Goal: Task Accomplishment & Management: Use online tool/utility

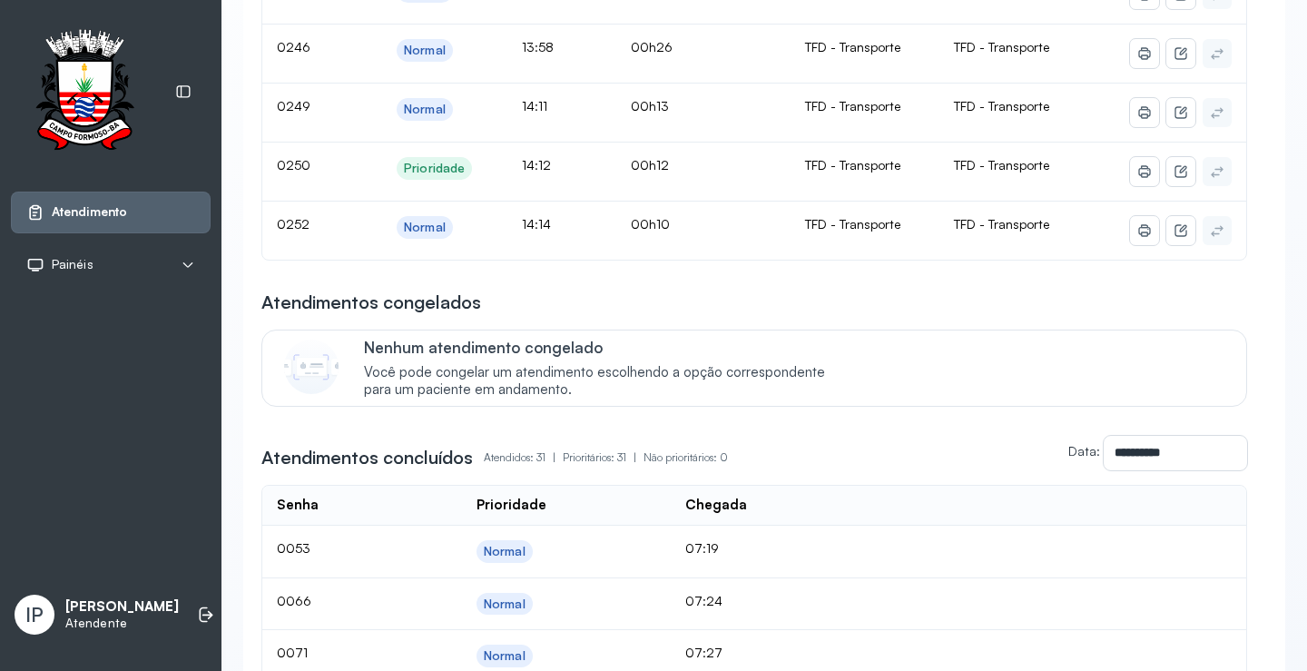
scroll to position [91, 0]
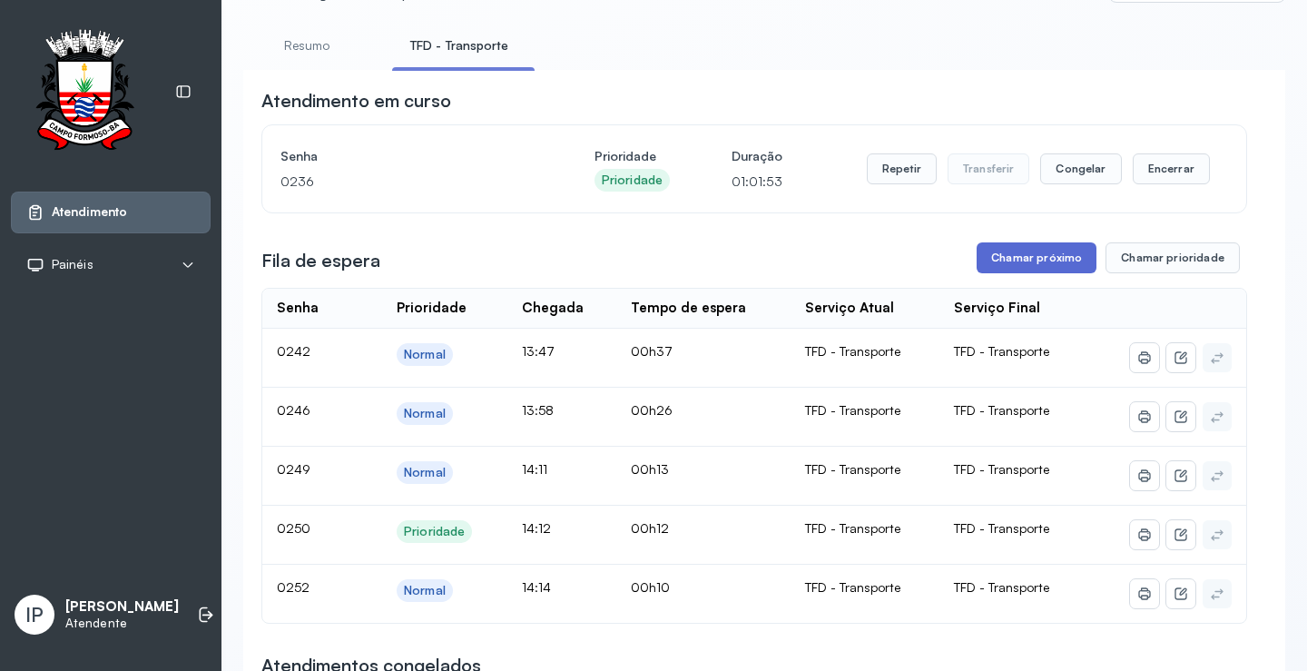
click at [1008, 260] on button "Chamar próximo" at bounding box center [1037, 257] width 120 height 31
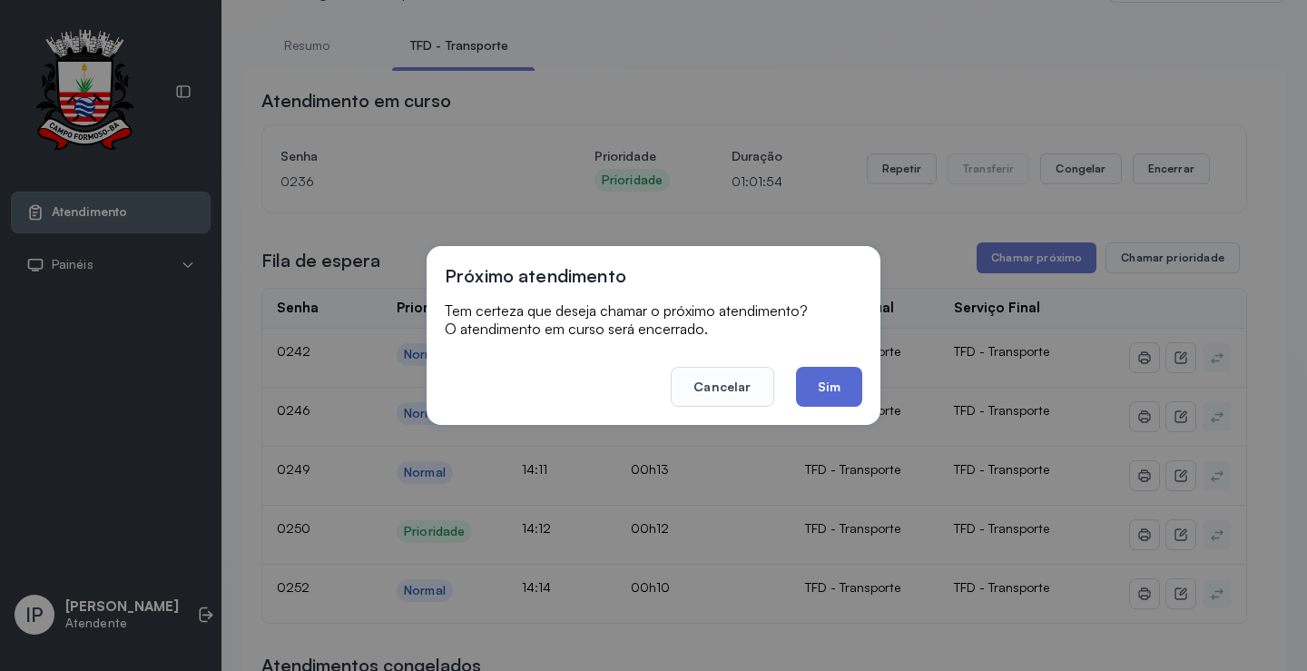
click at [804, 369] on button "Sim" at bounding box center [829, 387] width 66 height 40
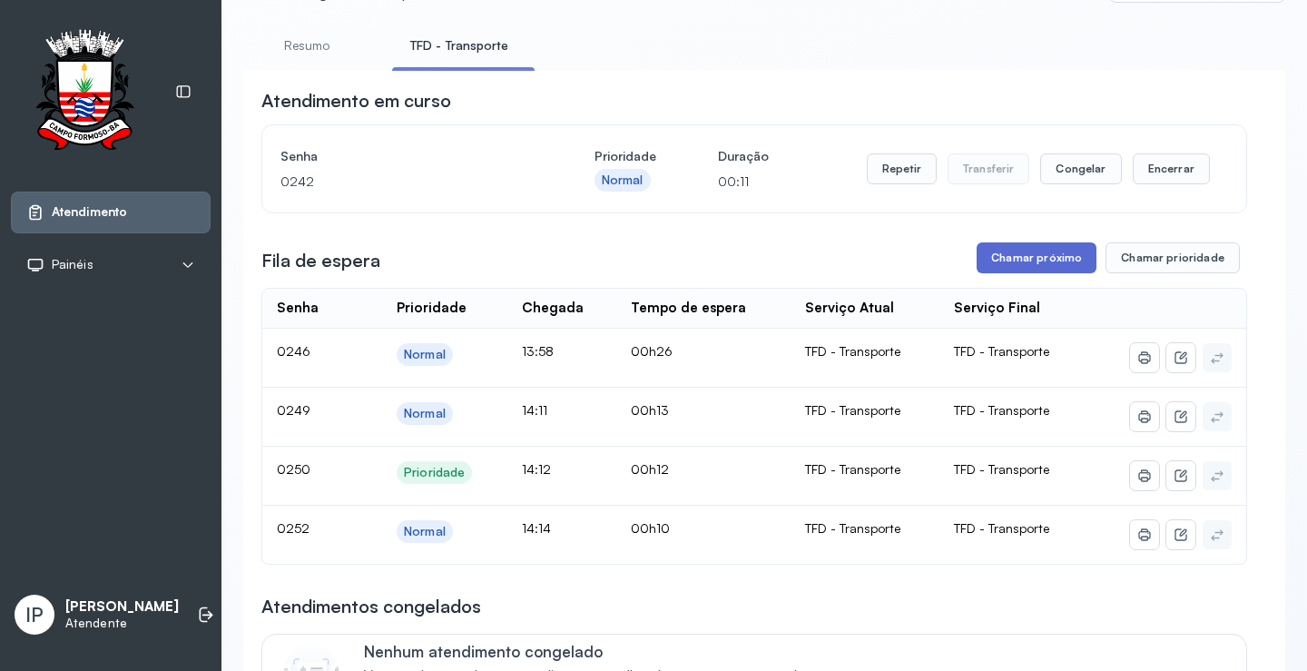
click at [1046, 268] on button "Chamar próximo" at bounding box center [1037, 257] width 120 height 31
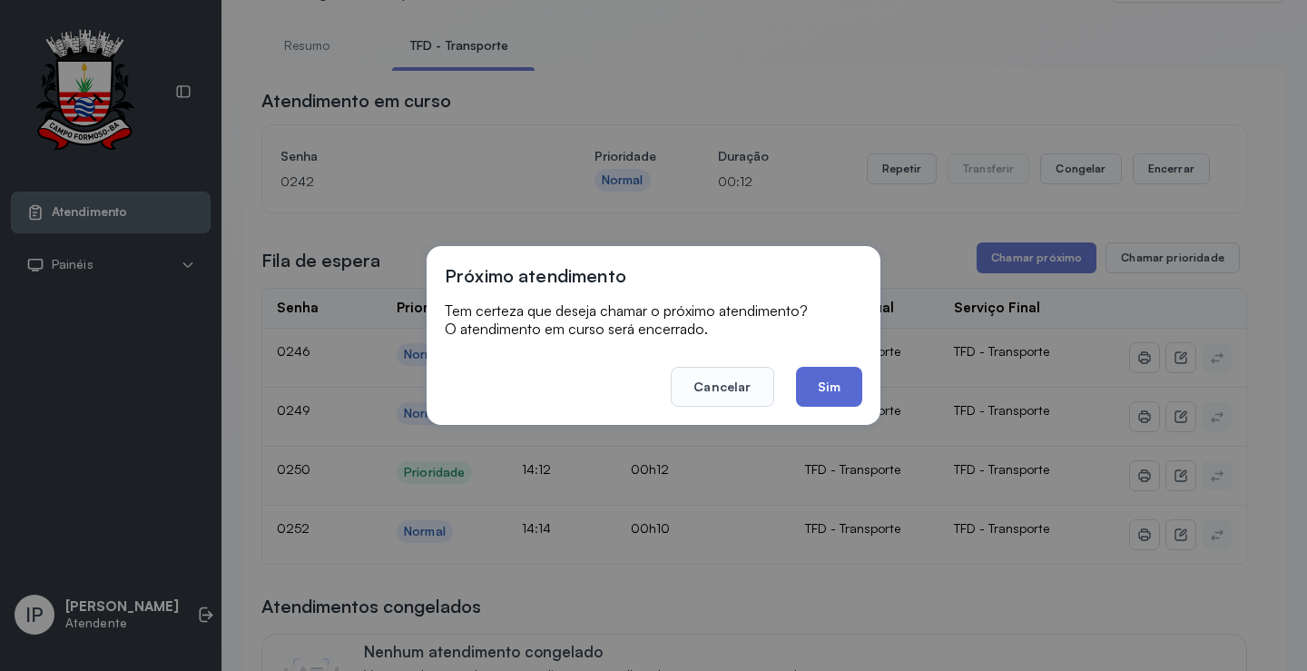
click at [847, 377] on button "Sim" at bounding box center [829, 387] width 66 height 40
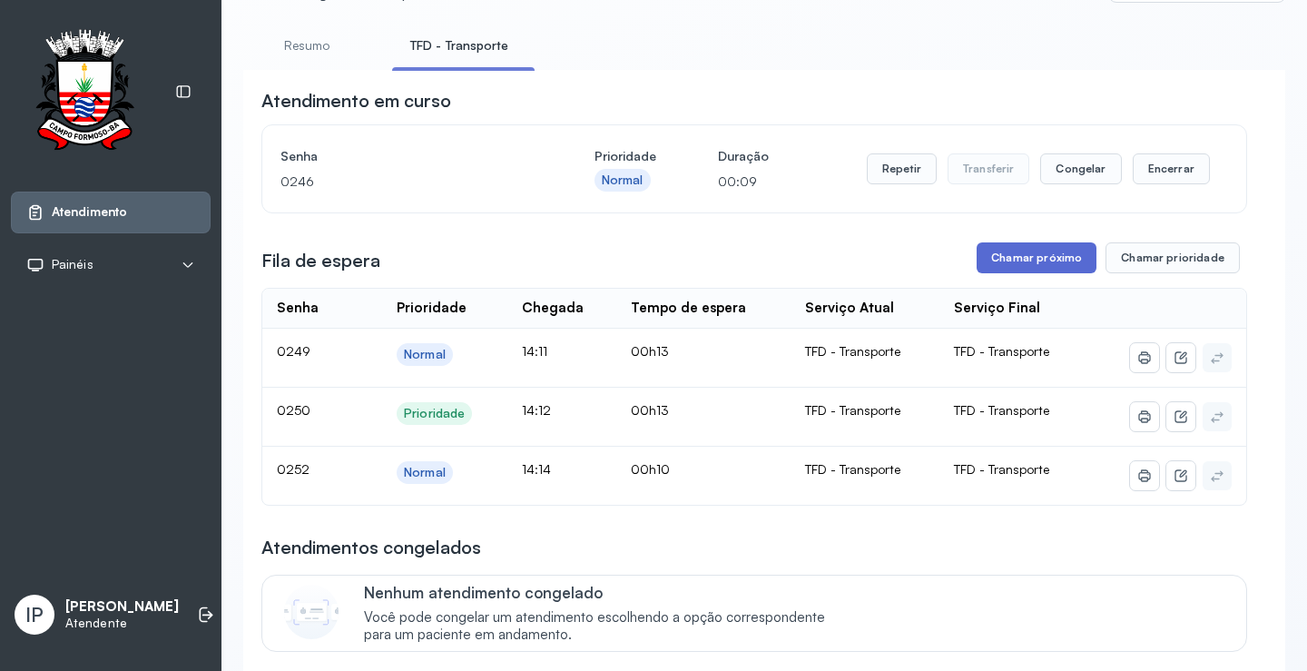
click at [1034, 263] on button "Chamar próximo" at bounding box center [1037, 257] width 120 height 31
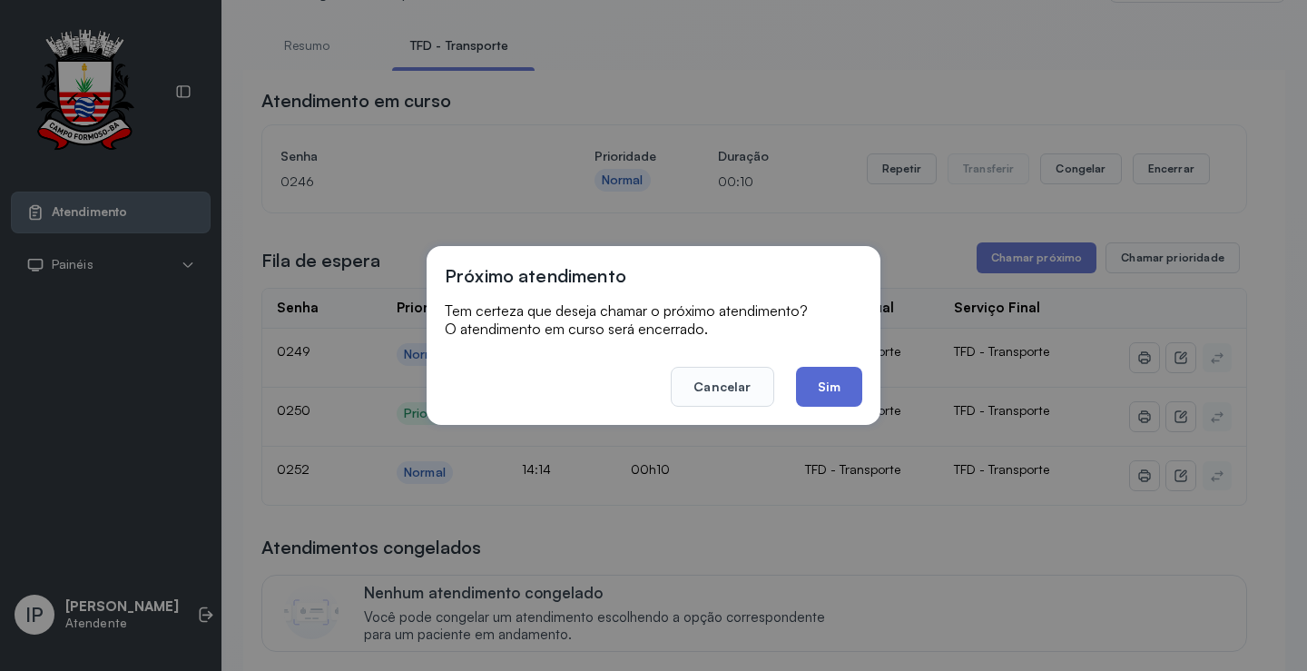
click at [801, 389] on button "Sim" at bounding box center [829, 387] width 66 height 40
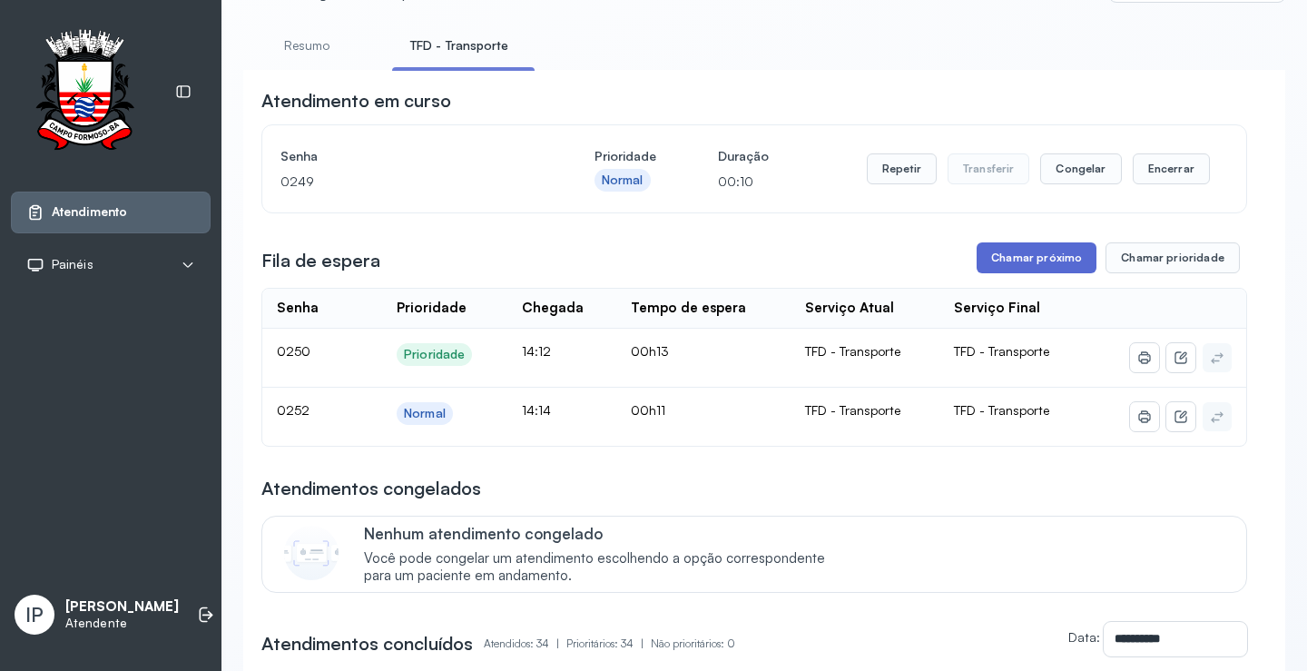
click at [983, 261] on button "Chamar próximo" at bounding box center [1037, 257] width 120 height 31
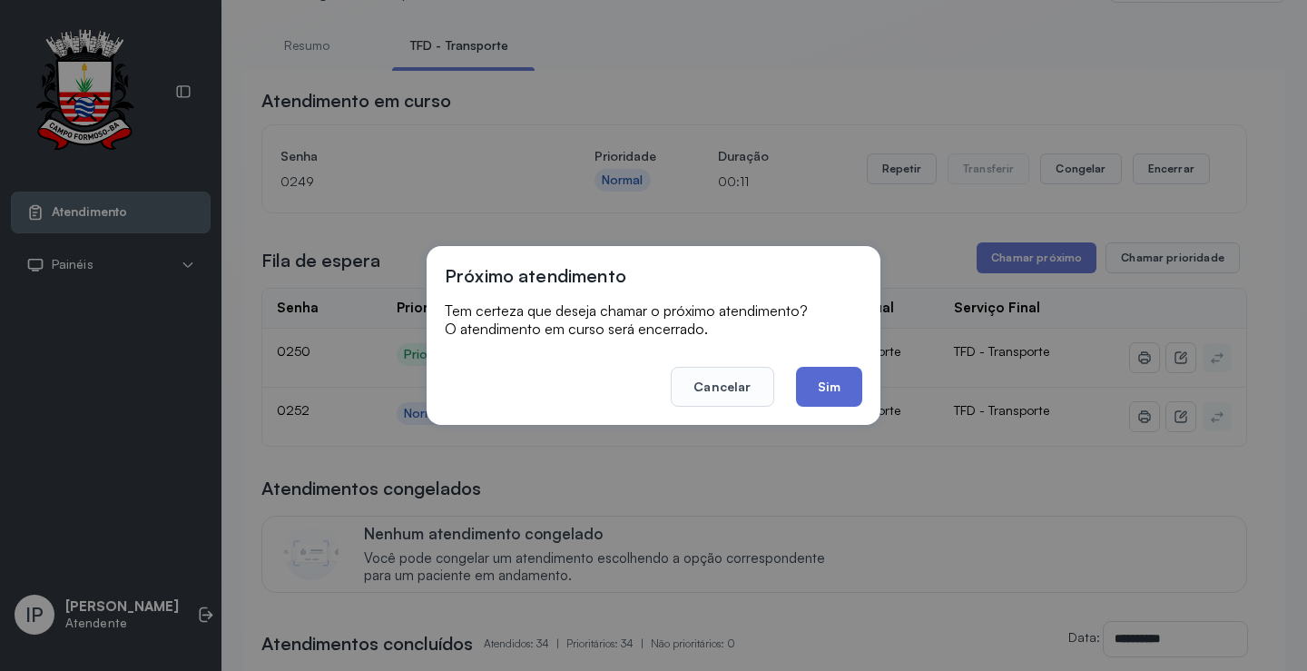
click at [840, 367] on button "Sim" at bounding box center [829, 387] width 66 height 40
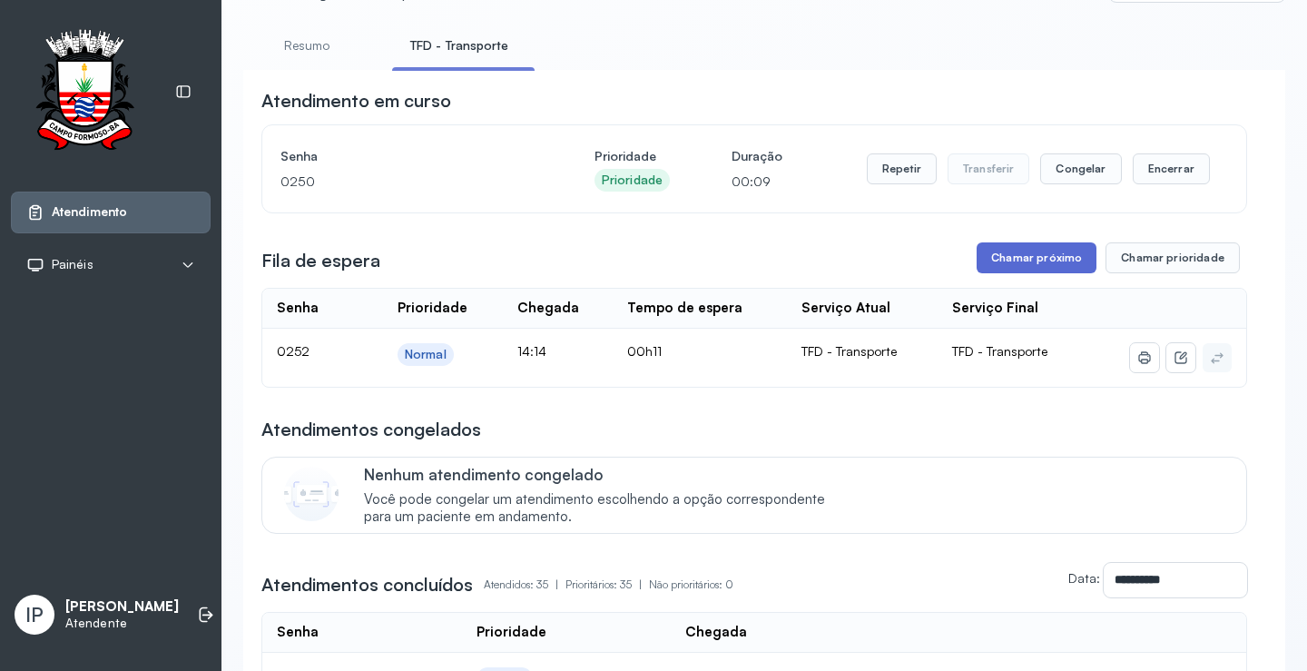
click at [1059, 258] on button "Chamar próximo" at bounding box center [1037, 257] width 120 height 31
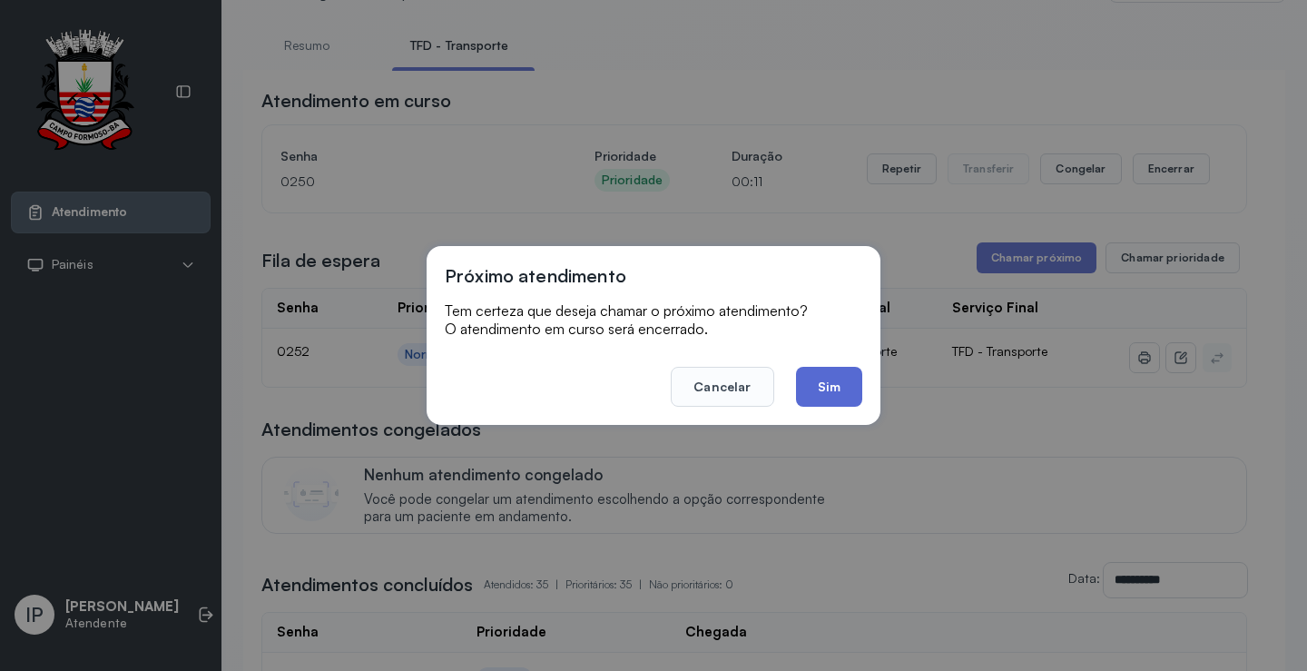
click at [836, 378] on button "Sim" at bounding box center [829, 387] width 66 height 40
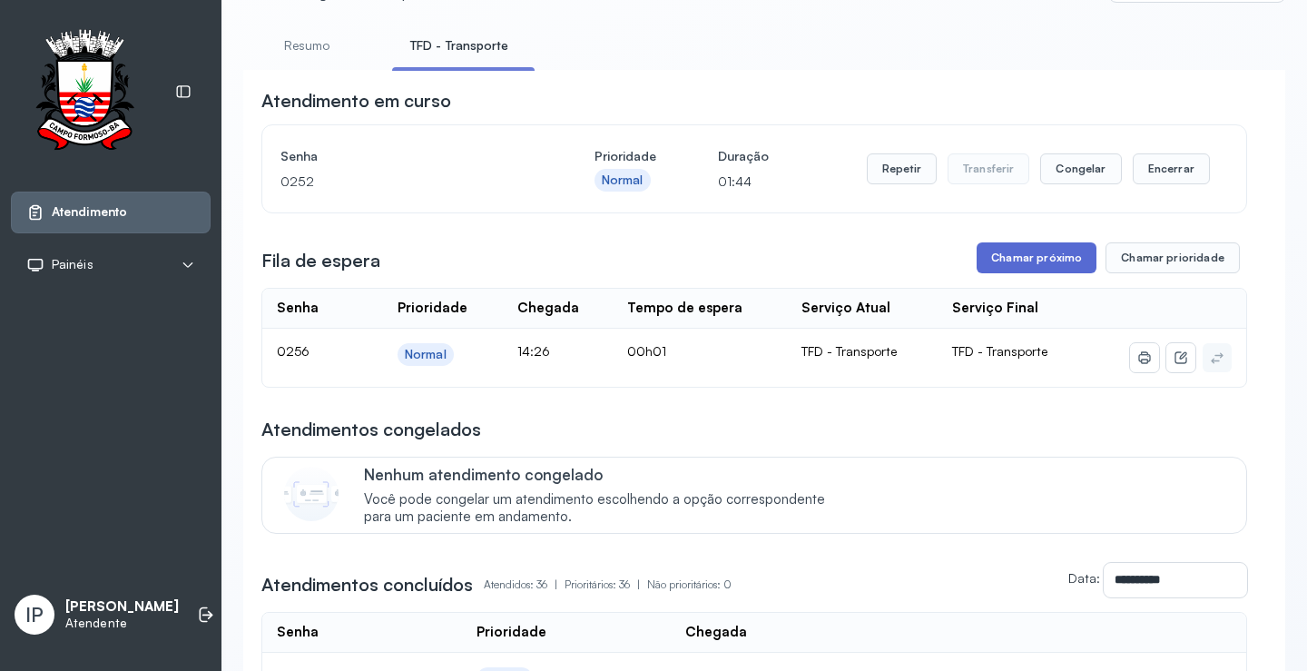
click at [1020, 252] on button "Chamar próximo" at bounding box center [1037, 257] width 120 height 31
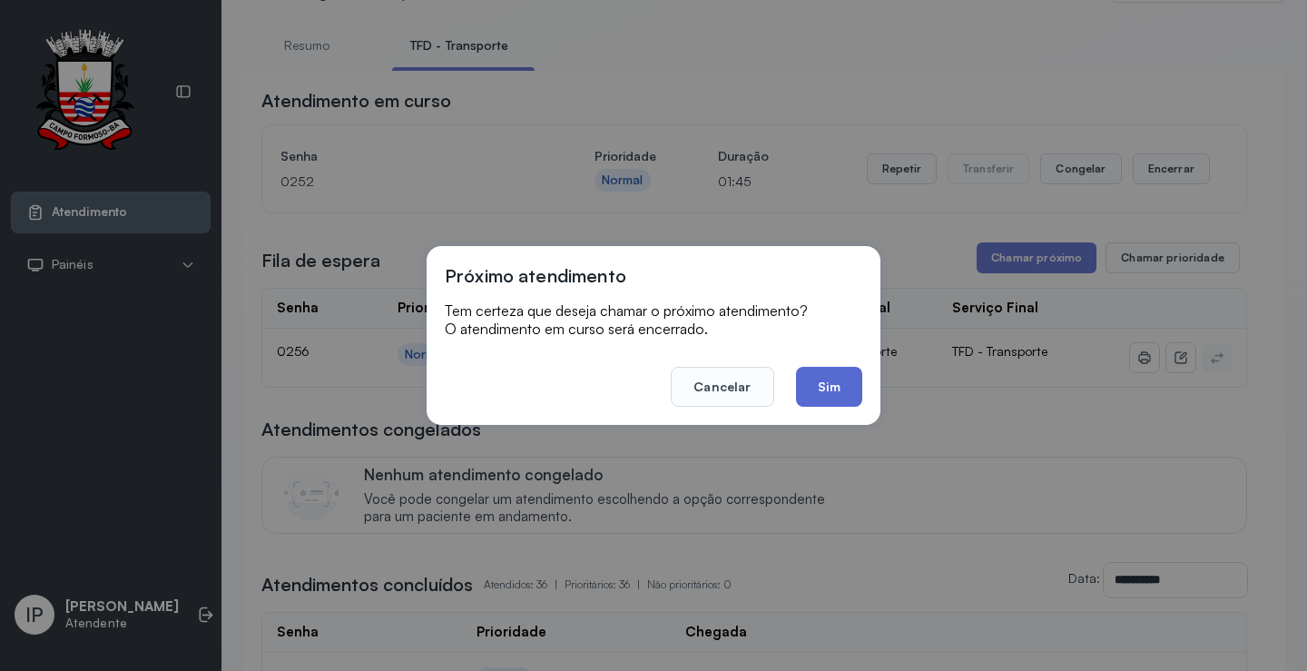
click at [809, 387] on button "Sim" at bounding box center [829, 387] width 66 height 40
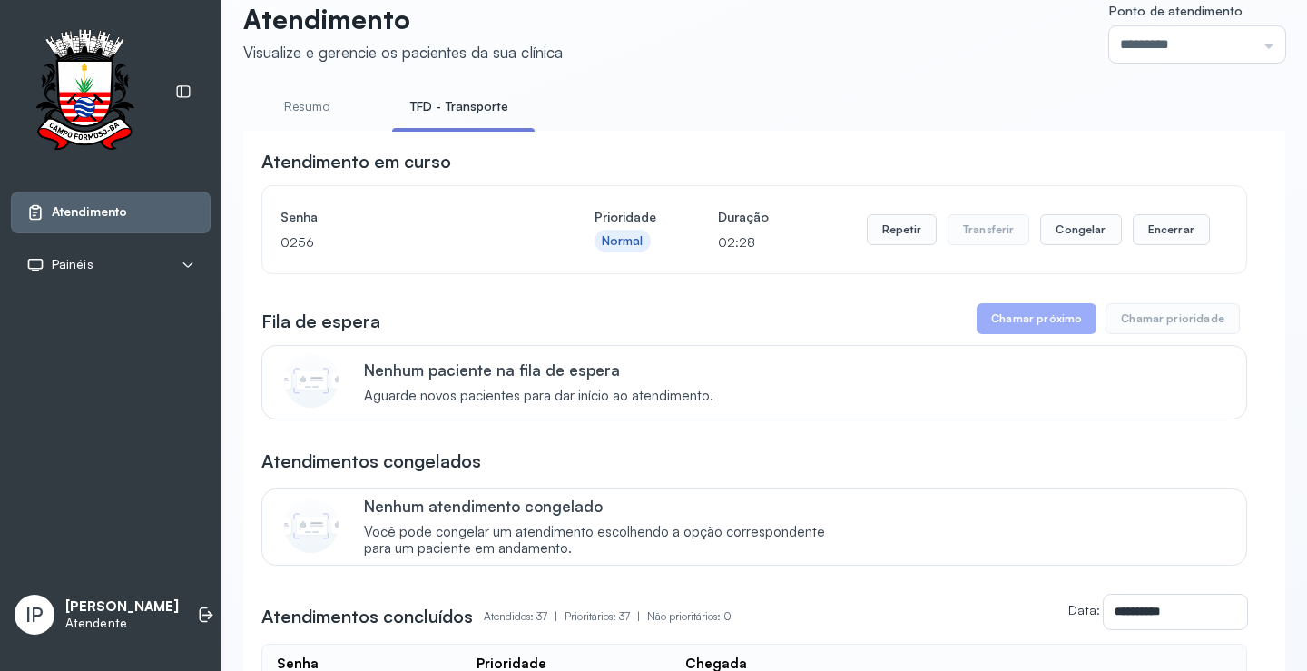
scroll to position [0, 0]
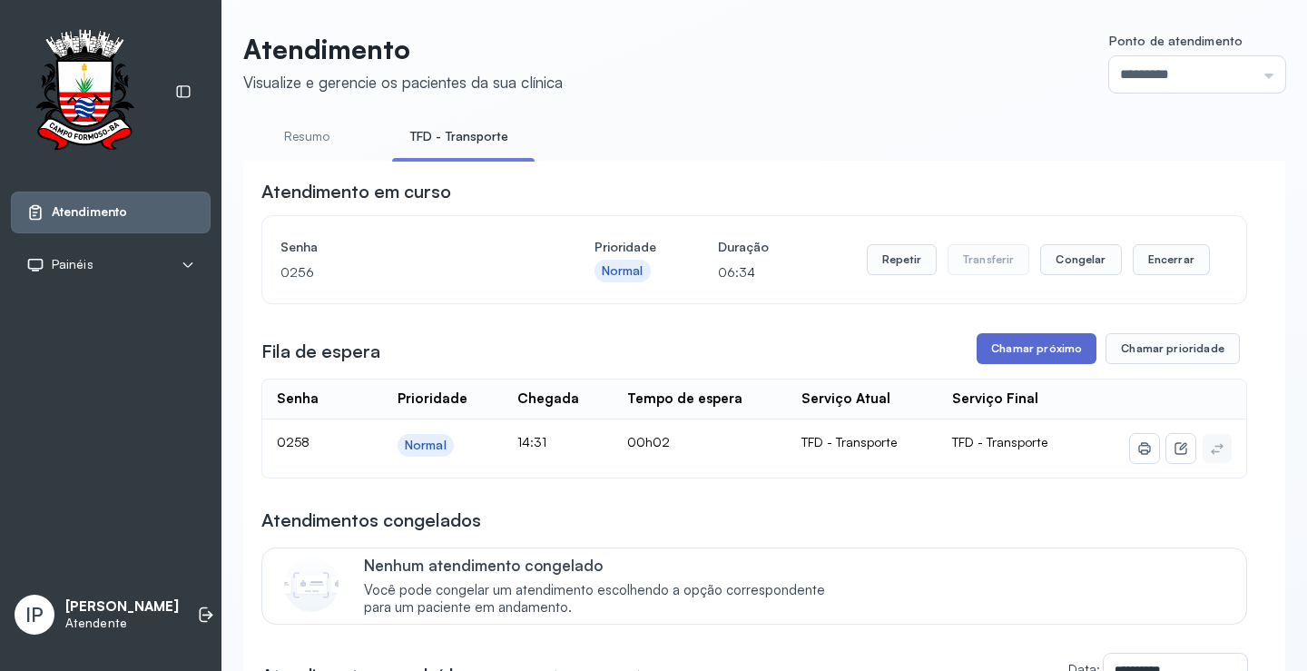
click at [1000, 347] on button "Chamar próximo" at bounding box center [1037, 348] width 120 height 31
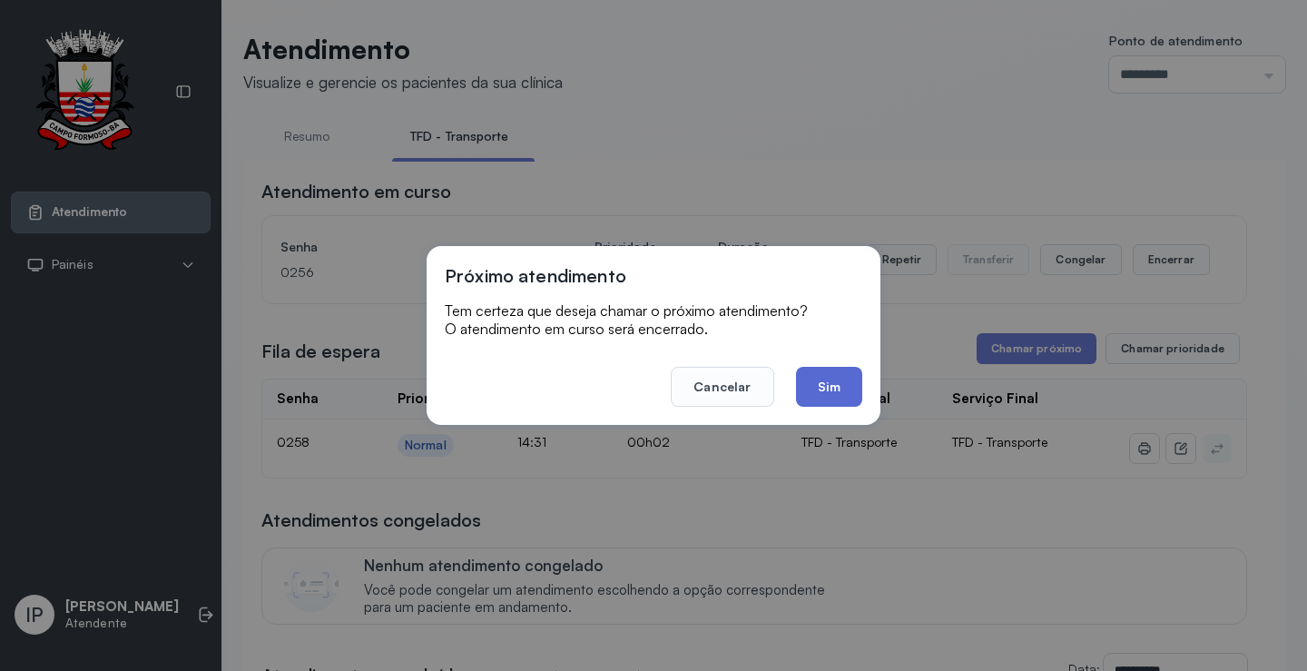
click at [842, 386] on button "Sim" at bounding box center [829, 387] width 66 height 40
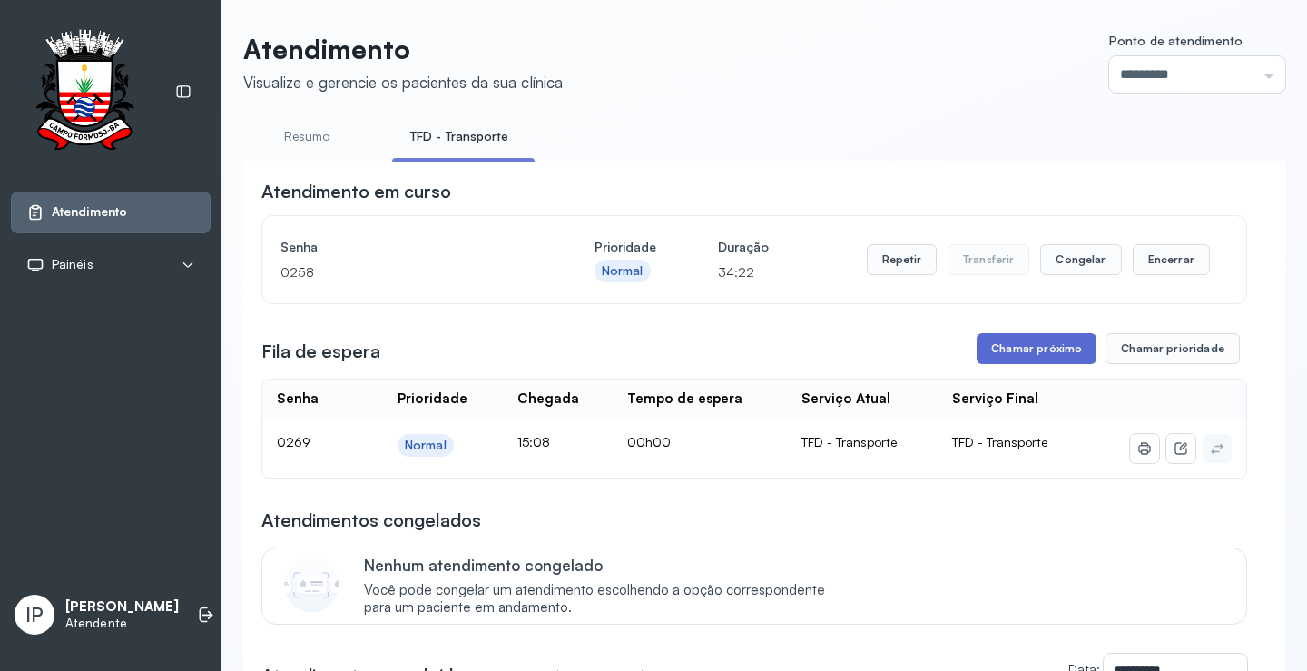
click at [1022, 352] on button "Chamar próximo" at bounding box center [1037, 348] width 120 height 31
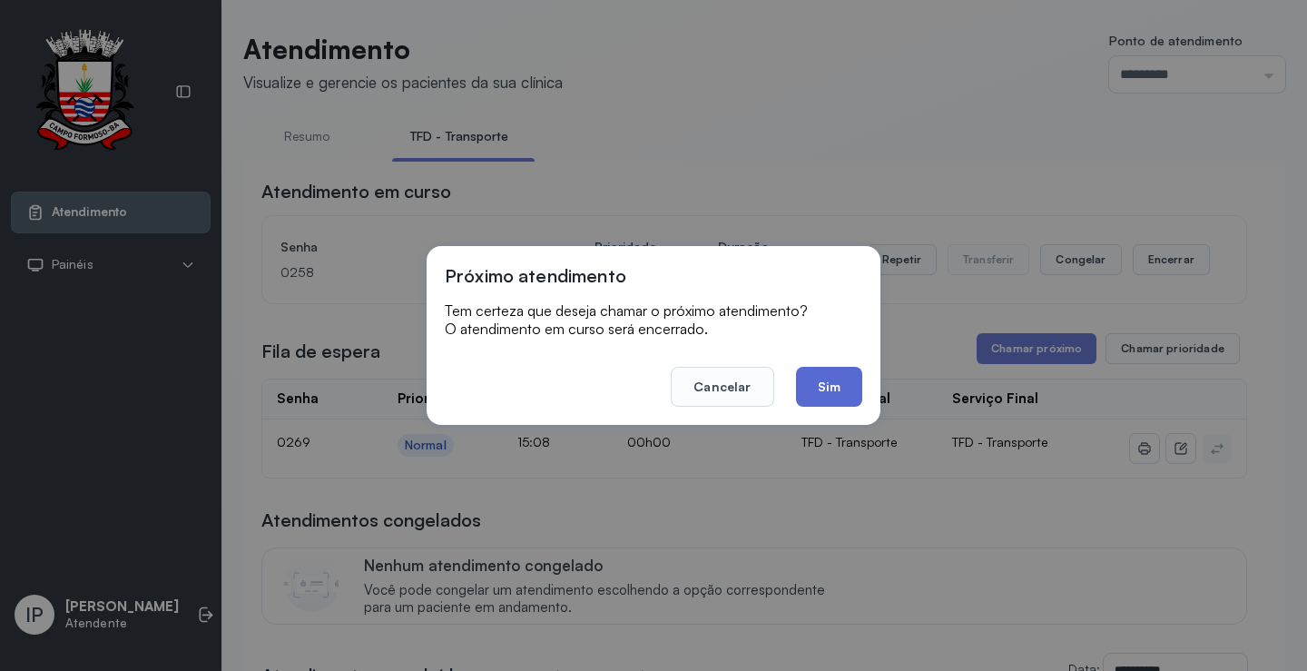
click at [823, 376] on button "Sim" at bounding box center [829, 387] width 66 height 40
